Goal: Go to known website: Access a specific website the user already knows

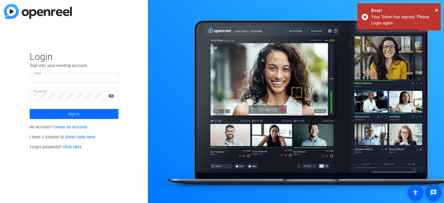
type input "[PERSON_NAME][EMAIL_ADDRESS][PERSON_NAME][DOMAIN_NAME]"
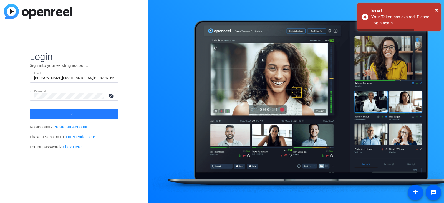
click at [66, 115] on span at bounding box center [74, 113] width 89 height 13
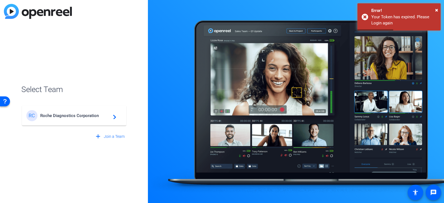
click at [66, 119] on div "[PERSON_NAME] Diagnostics Corporation navigate_next" at bounding box center [74, 115] width 96 height 11
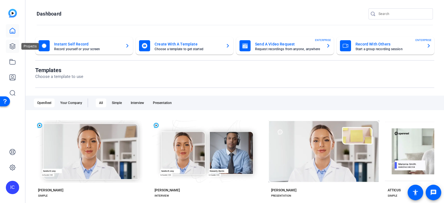
click at [9, 47] on icon at bounding box center [12, 46] width 7 height 7
